Goal: Task Accomplishment & Management: Manage account settings

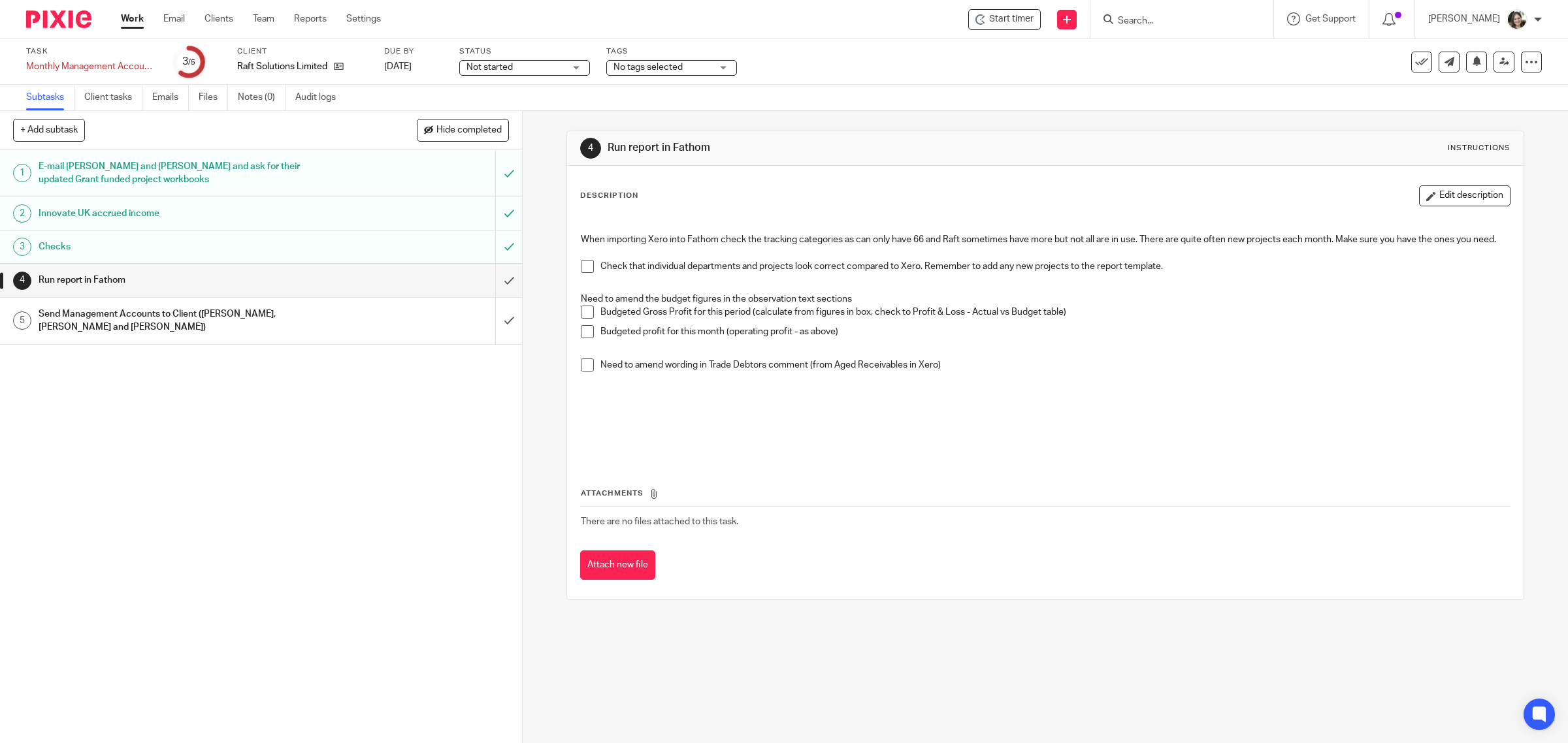
click at [253, 312] on h1 "Send Management Accounts to Client ([PERSON_NAME], [PERSON_NAME] and [PERSON_NA…" at bounding box center [186, 321] width 296 height 33
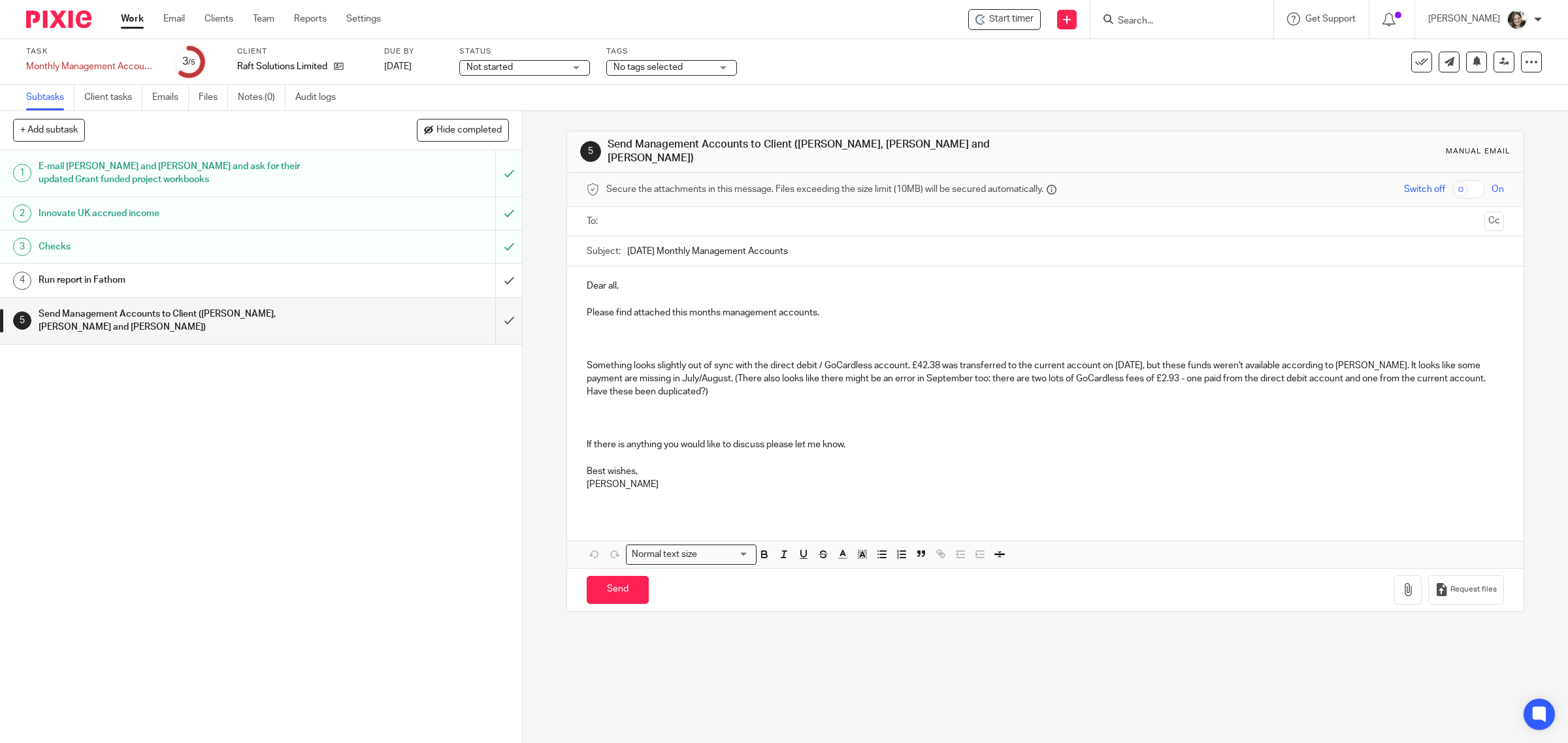
click at [848, 307] on p "Please find attached this months management accounts." at bounding box center [1045, 313] width 918 height 13
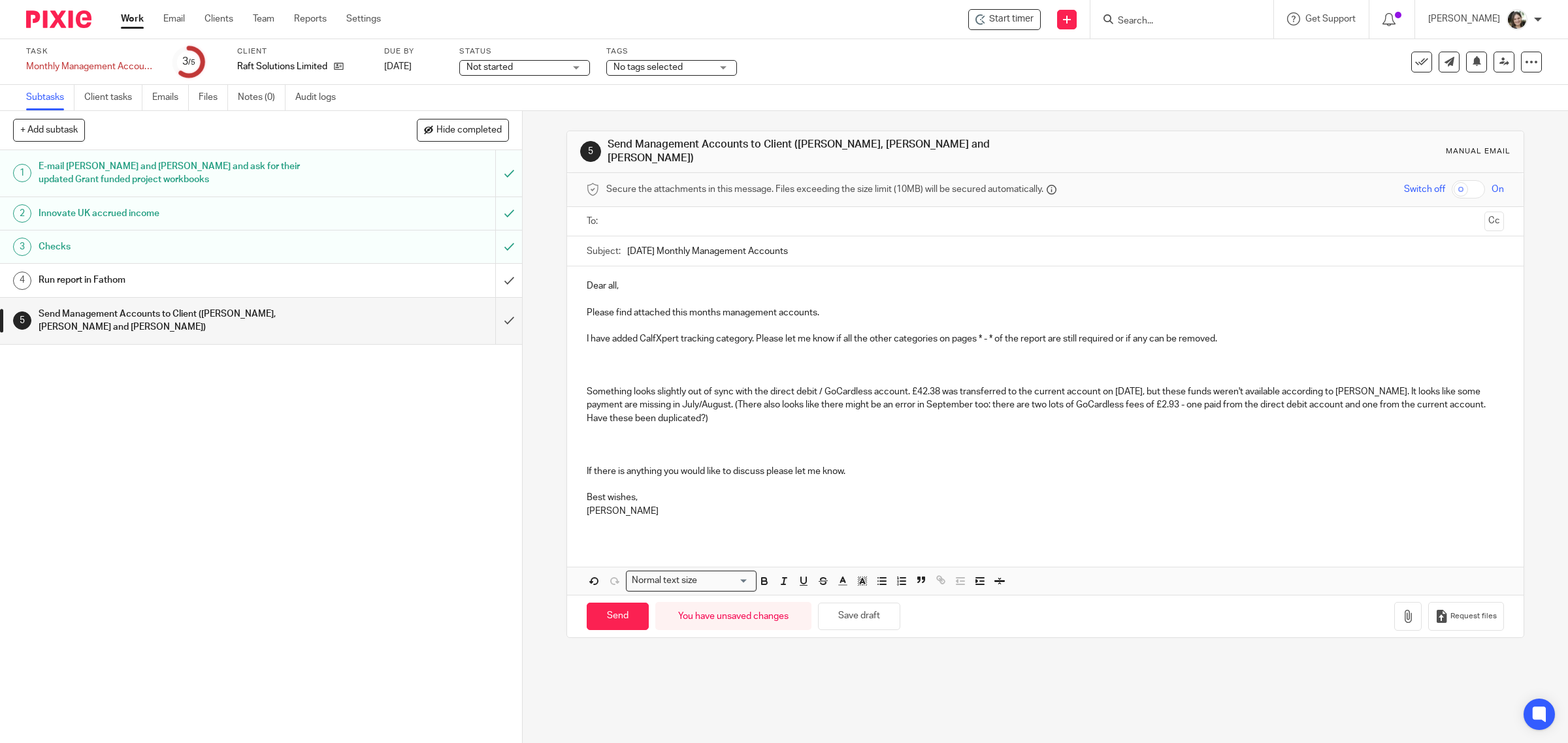
click at [1301, 375] on p at bounding box center [1045, 366] width 918 height 40
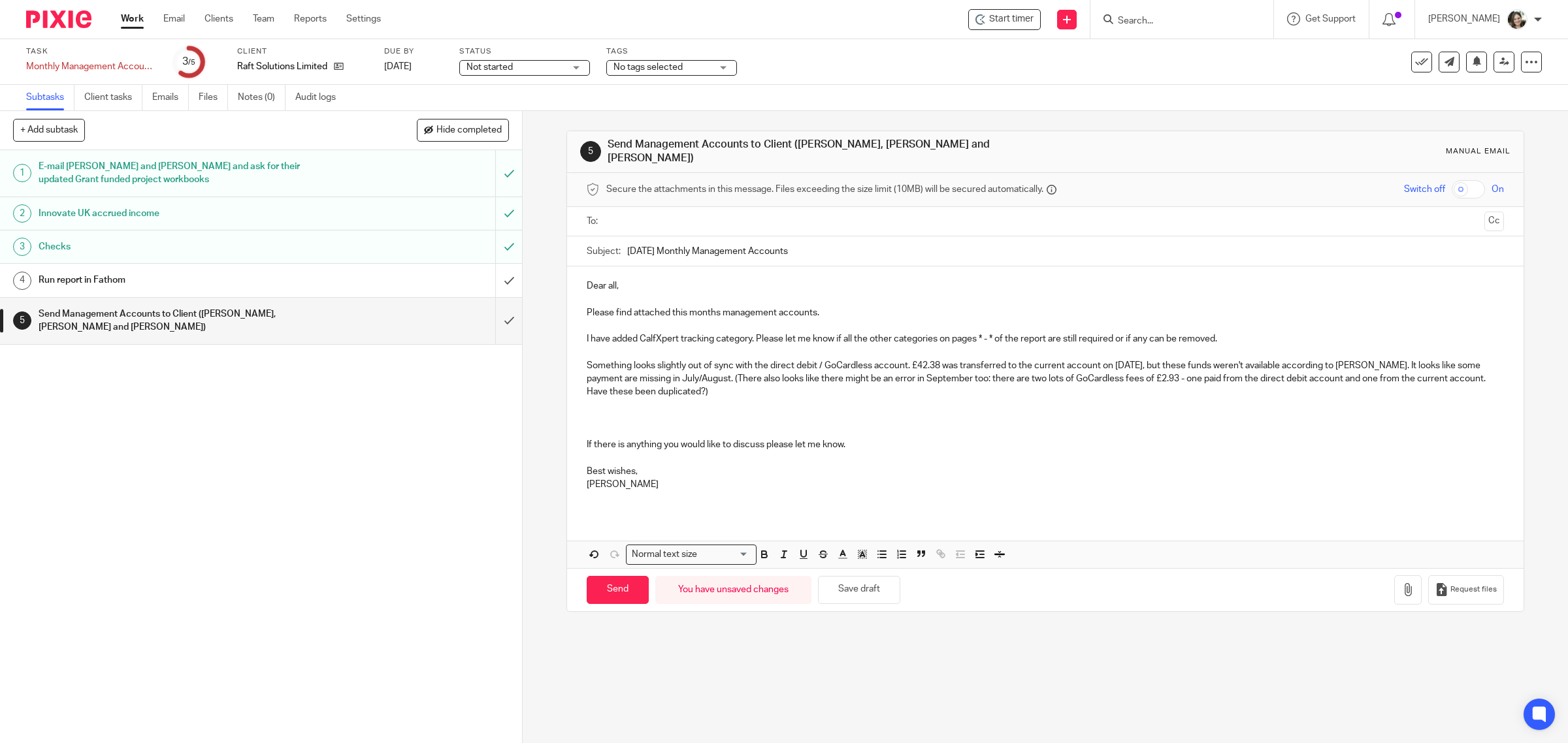
click at [664, 410] on p at bounding box center [1045, 412] width 918 height 27
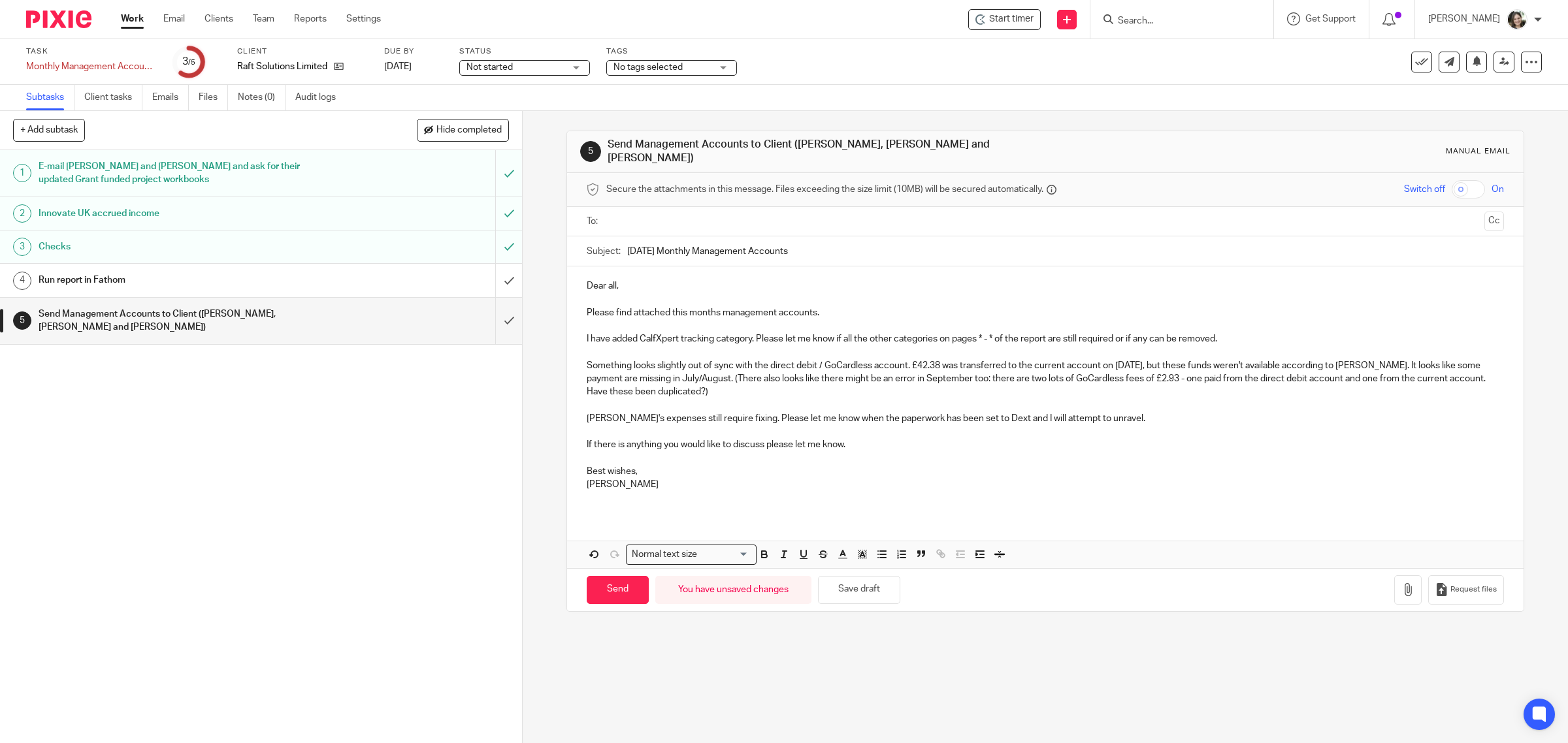
click at [1125, 415] on p "Harriet's expenses still require fixing. Please let me know when the paperwork …" at bounding box center [1045, 412] width 918 height 27
click at [1002, 438] on p "If there is anything you would like to discuss please let me know." at bounding box center [1045, 445] width 918 height 13
click at [895, 410] on p "Harriet's expenses still require fixing. Please let me know when the paperwork …" at bounding box center [1045, 412] width 918 height 27
click at [873, 438] on p "If there is anything you would like to discuss please let me know." at bounding box center [1045, 445] width 918 height 13
click at [873, 429] on p at bounding box center [1045, 432] width 918 height 13
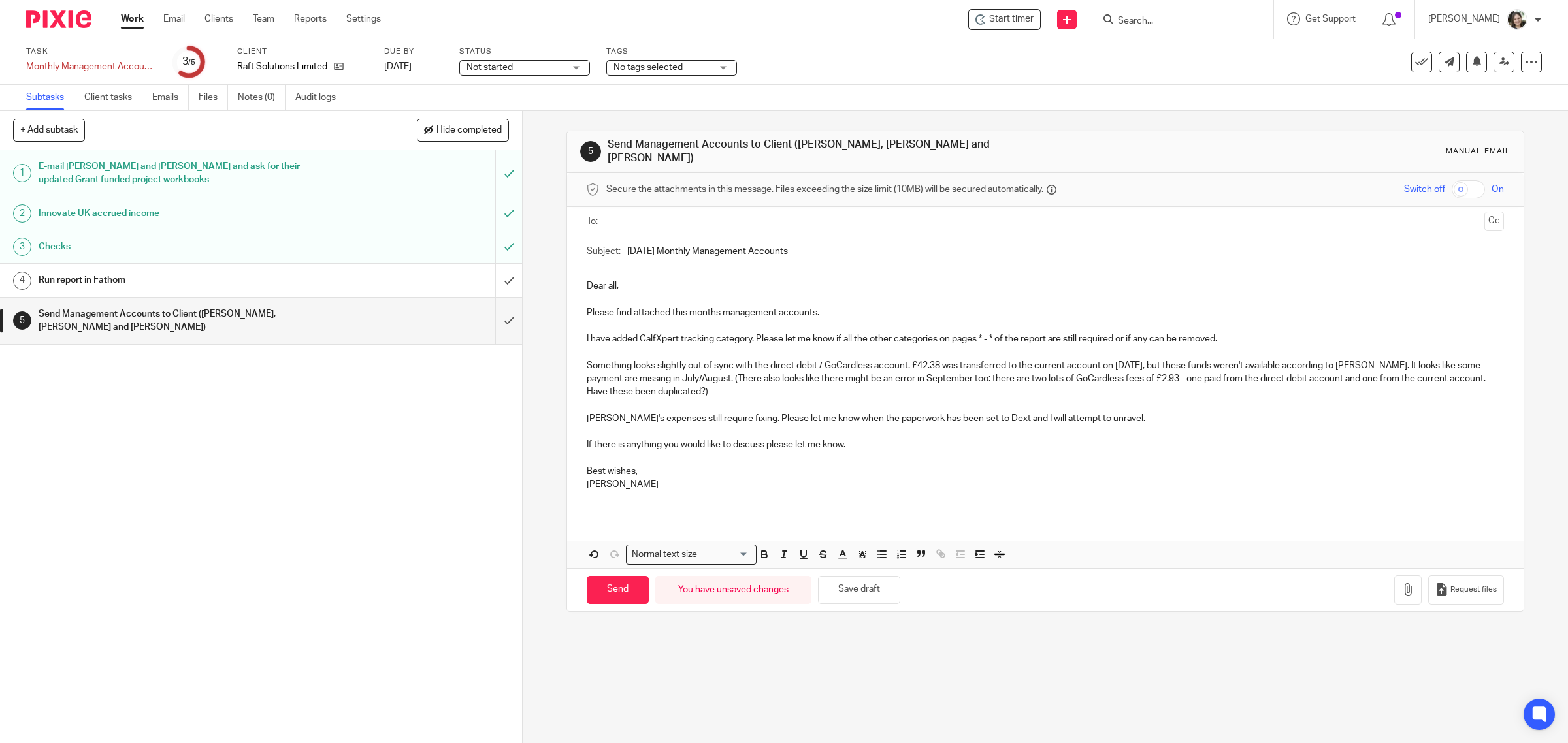
click at [861, 439] on p "If there is anything you would like to discuss please let me know." at bounding box center [1045, 445] width 918 height 13
click at [827, 452] on p at bounding box center [1045, 458] width 918 height 13
click at [867, 587] on button "Save draft" at bounding box center [859, 589] width 82 height 28
click at [350, 282] on div "Run report in Fathom" at bounding box center [260, 280] width 443 height 20
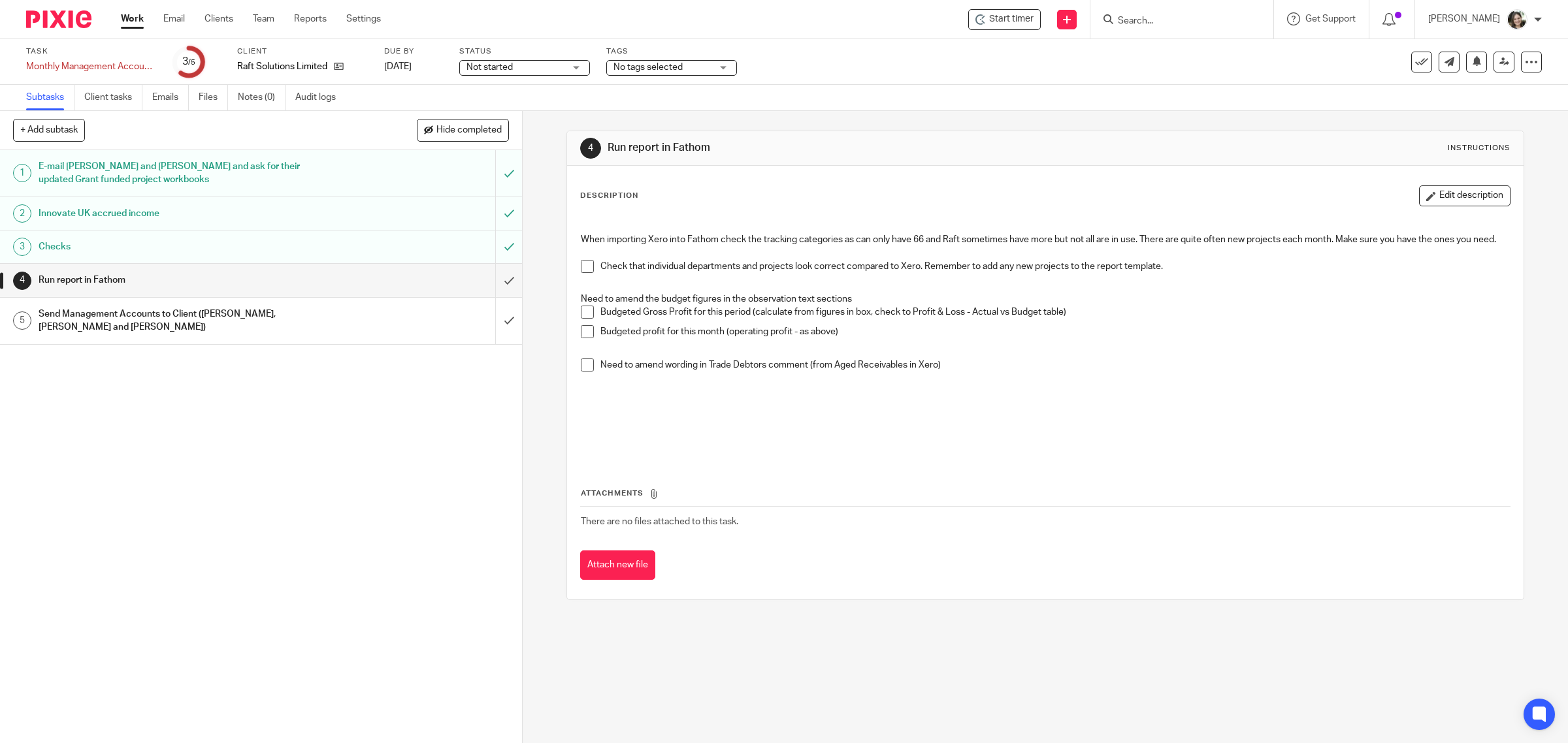
click at [581, 273] on span at bounding box center [588, 266] width 13 height 13
click at [961, 372] on p "Need to amend wording in Trade Debtors comment (from Aged Receivables in Xero)" at bounding box center [1055, 365] width 910 height 13
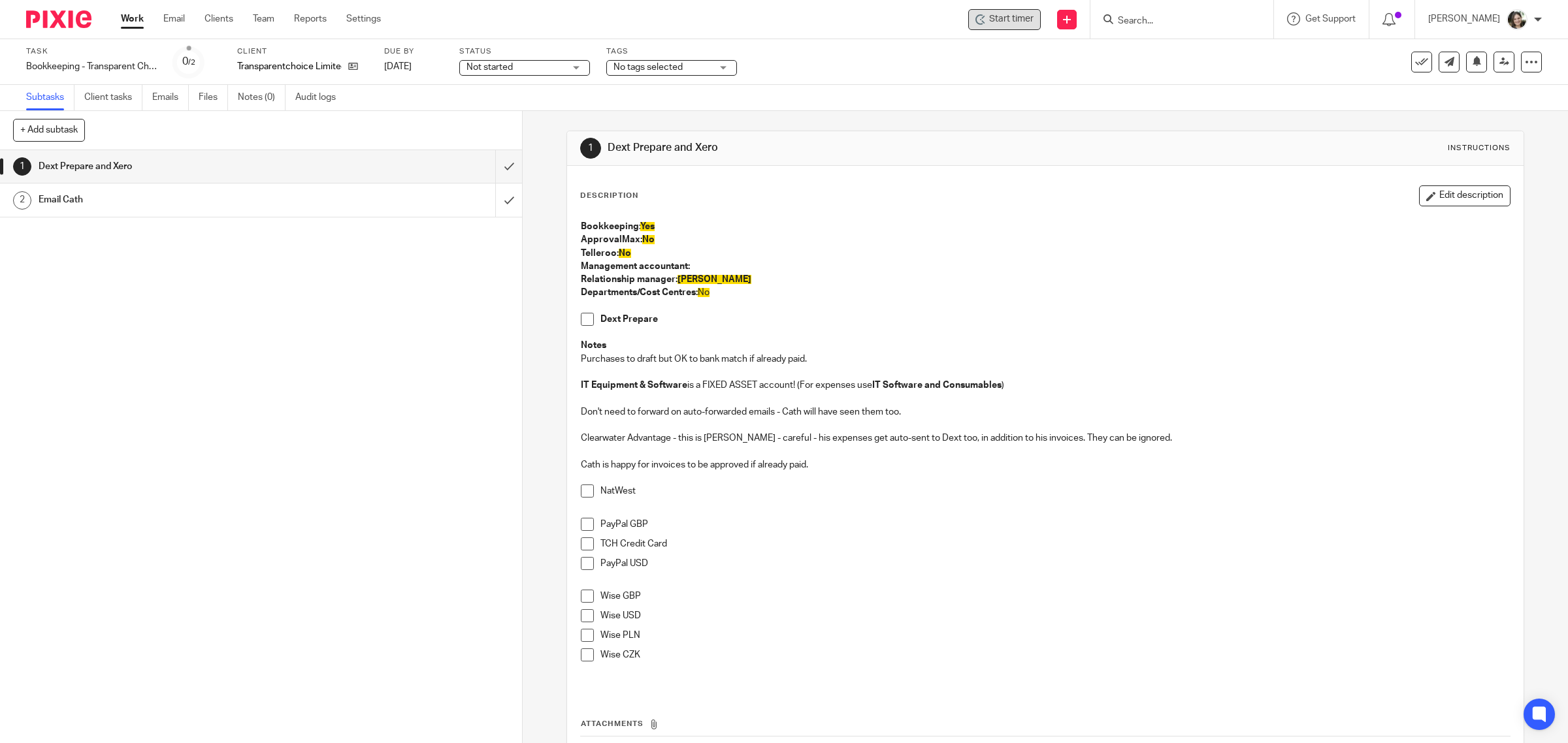
click at [1013, 20] on span "Start timer" at bounding box center [1011, 19] width 44 height 13
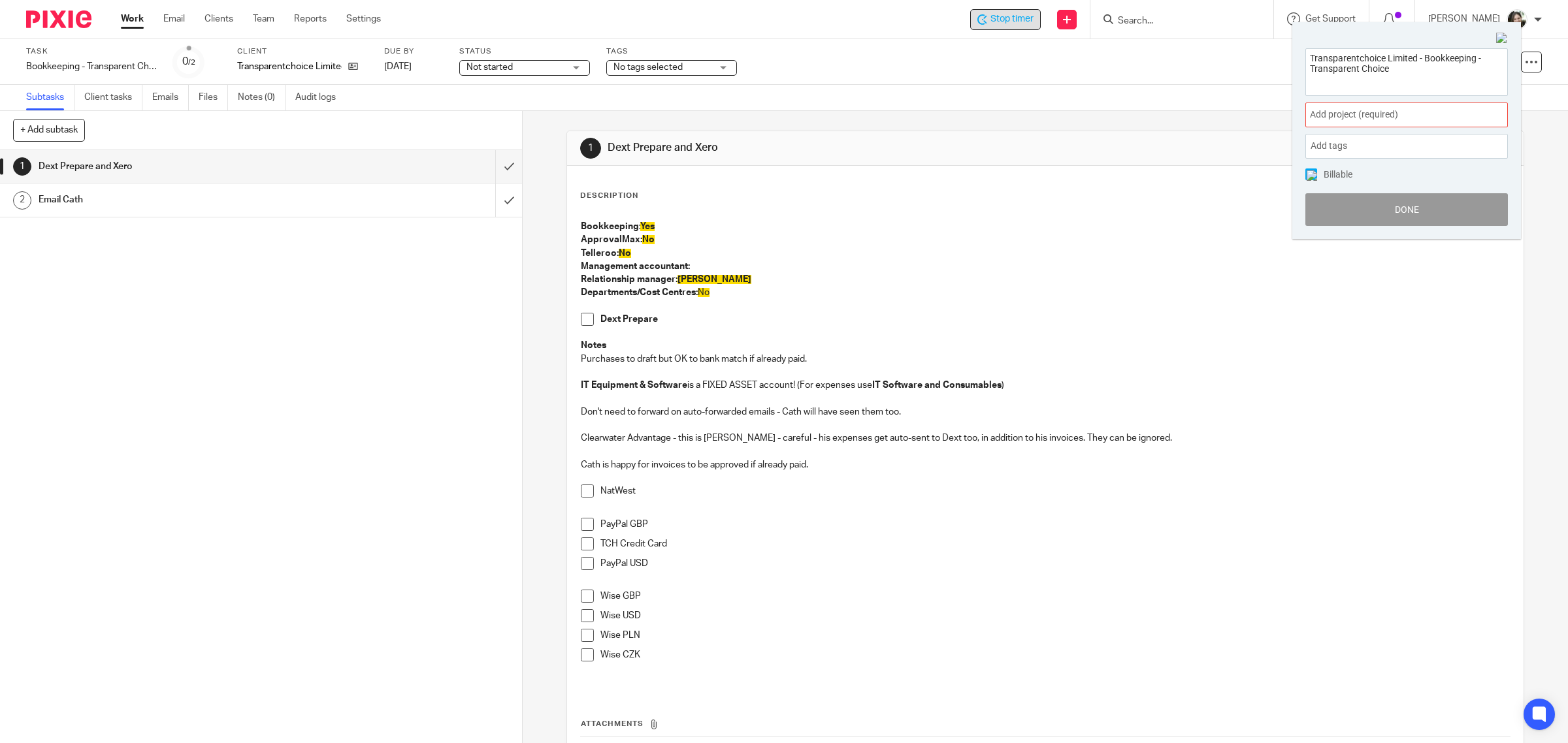
click at [1359, 115] on span "Add project (required) :" at bounding box center [1392, 115] width 164 height 13
click at [1347, 203] on ul "Bookkeeping" at bounding box center [1407, 210] width 203 height 28
click at [1323, 206] on li "Bookkeeping" at bounding box center [1404, 211] width 170 height 13
click at [1308, 175] on img at bounding box center [1311, 175] width 11 height 11
click at [1382, 209] on button "Done" at bounding box center [1407, 209] width 203 height 32
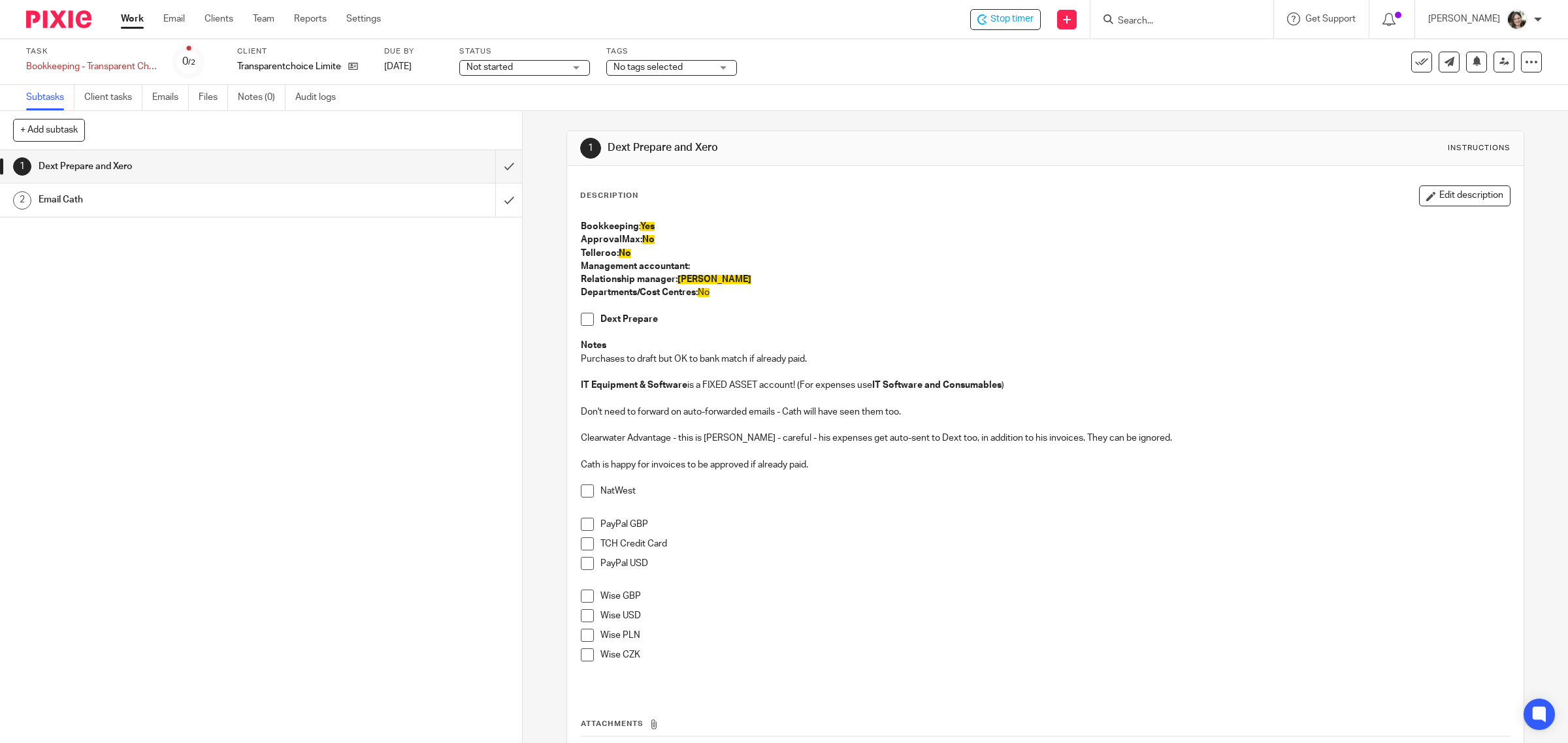
click at [313, 196] on h1 "Email Cath" at bounding box center [186, 200] width 296 height 20
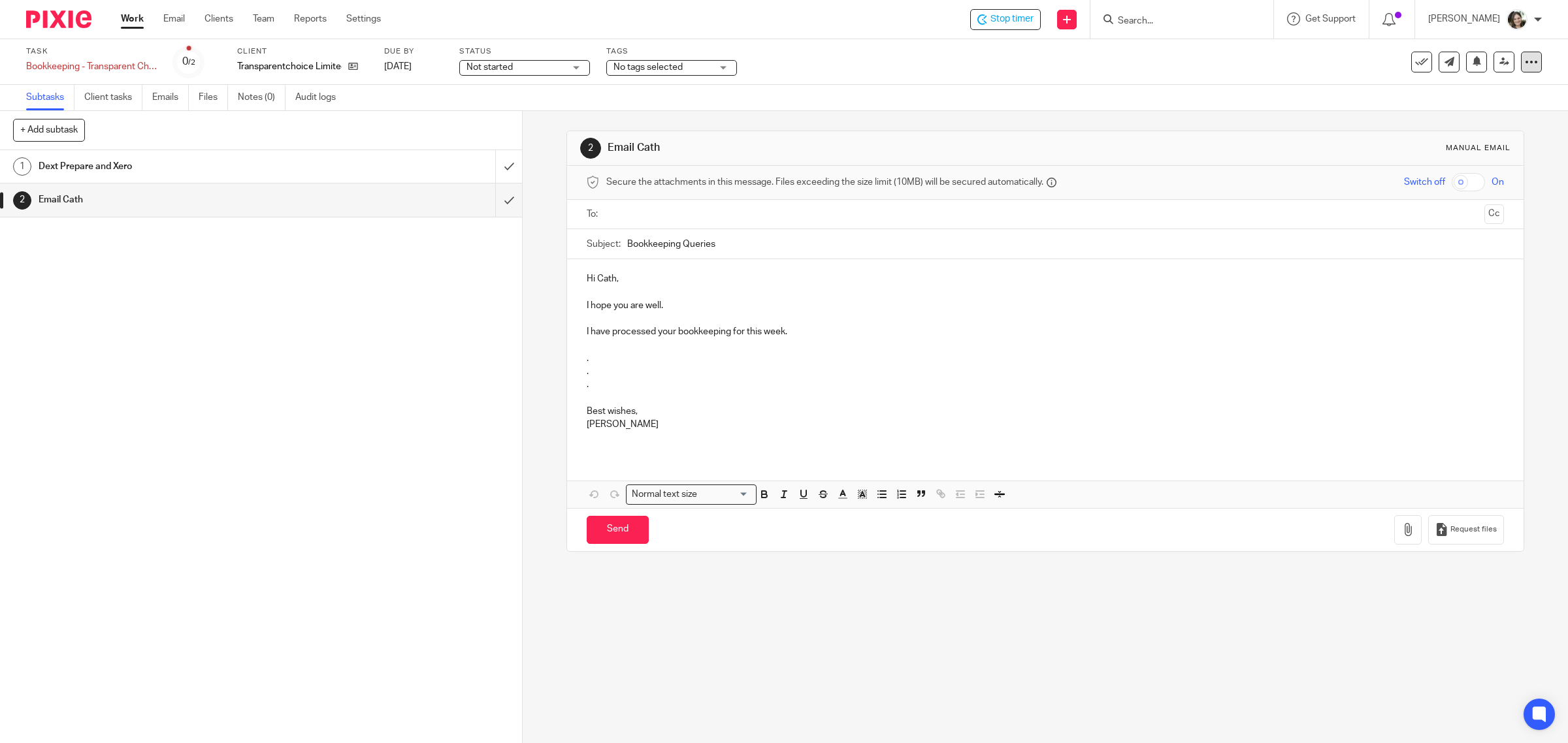
click at [1525, 62] on icon at bounding box center [1532, 62] width 13 height 13
click at [1421, 173] on icon "submit" at bounding box center [1422, 171] width 10 height 10
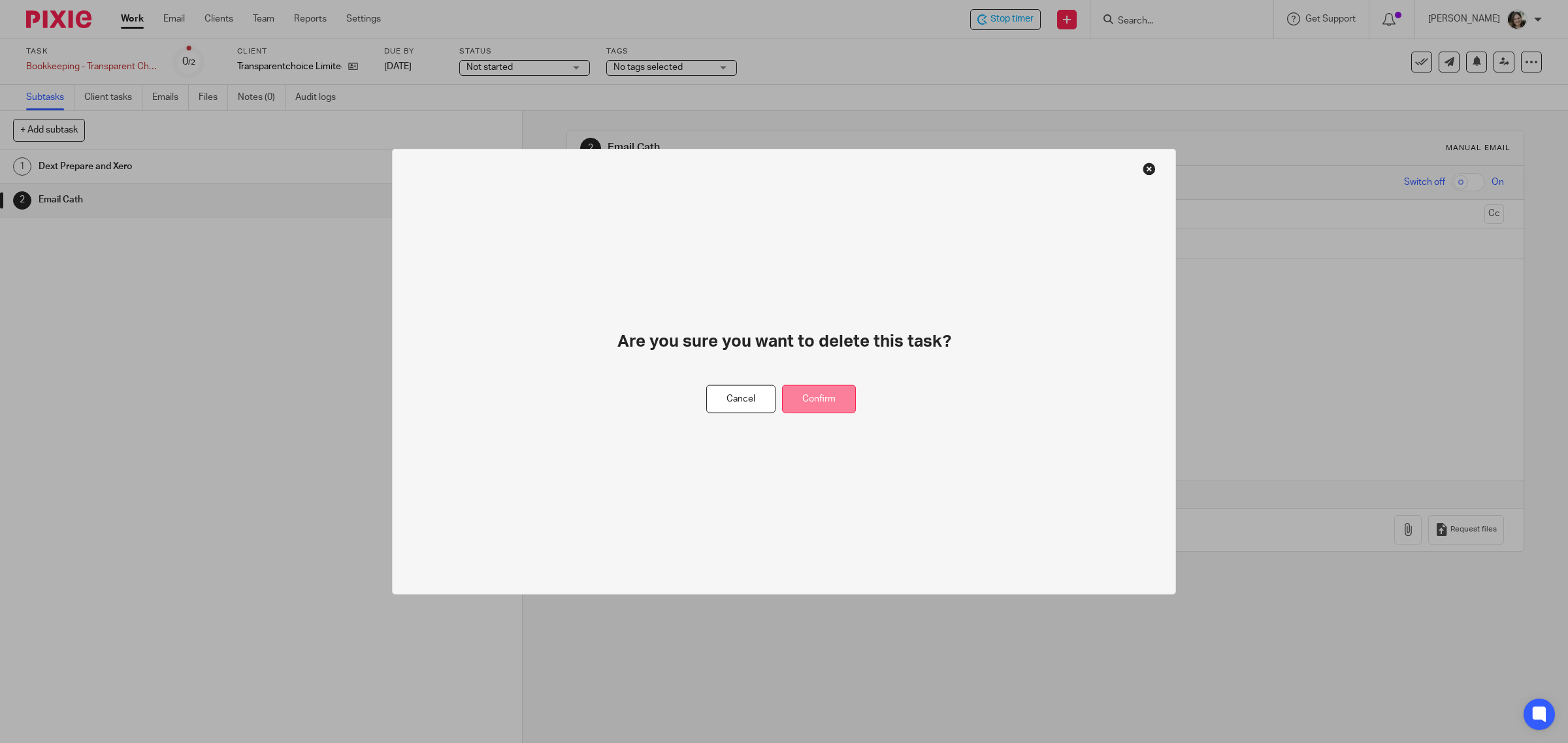
click at [827, 398] on button "Confirm" at bounding box center [818, 398] width 74 height 28
